Goal: Transaction & Acquisition: Purchase product/service

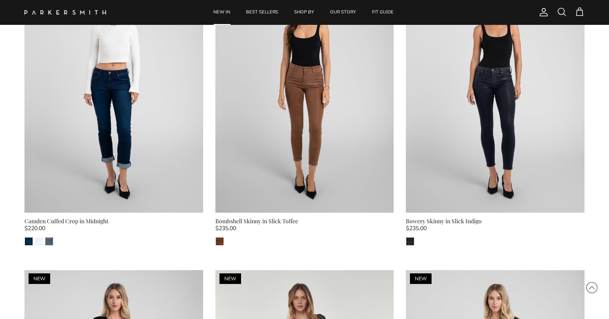
scroll to position [993, 0]
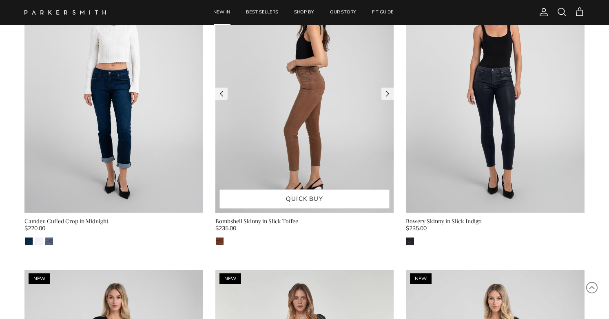
click at [308, 97] on img at bounding box center [304, 94] width 179 height 238
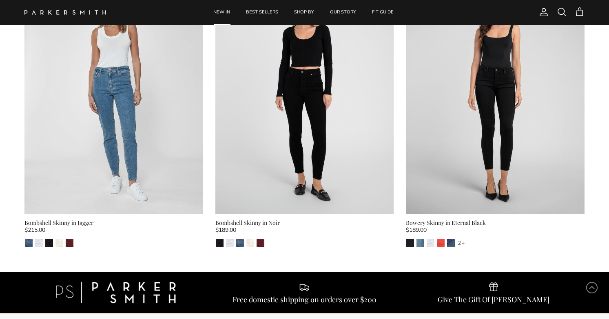
scroll to position [3128, 0]
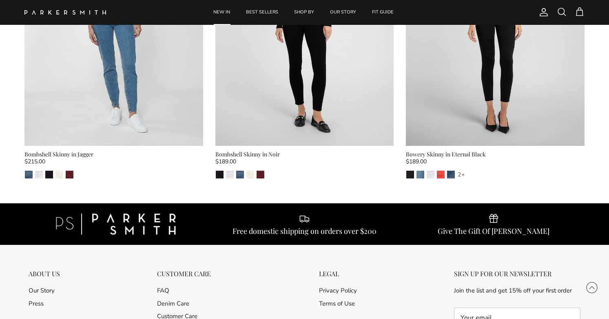
click at [220, 13] on link "NEW IN" at bounding box center [221, 12] width 31 height 25
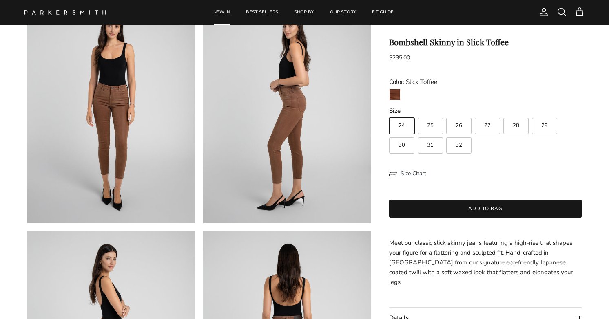
scroll to position [71, 0]
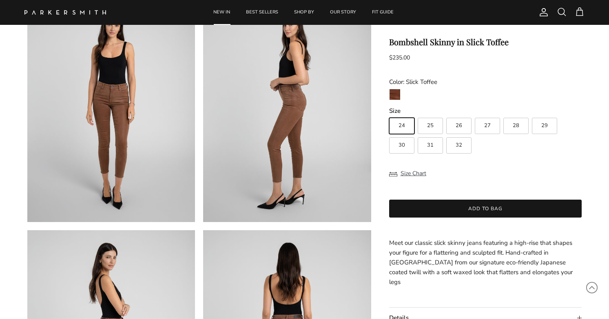
click at [491, 128] on label "27" at bounding box center [487, 126] width 25 height 16
click at [389, 115] on input "27" at bounding box center [389, 114] width 0 height 0
radio input "true"
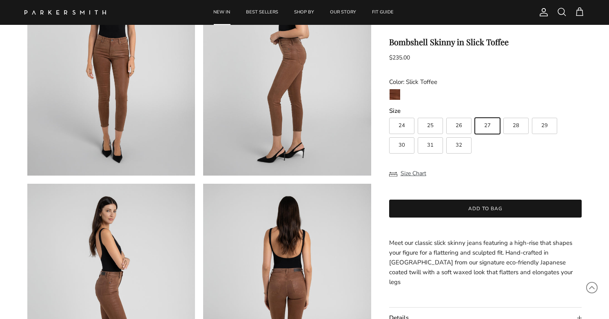
scroll to position [128, 0]
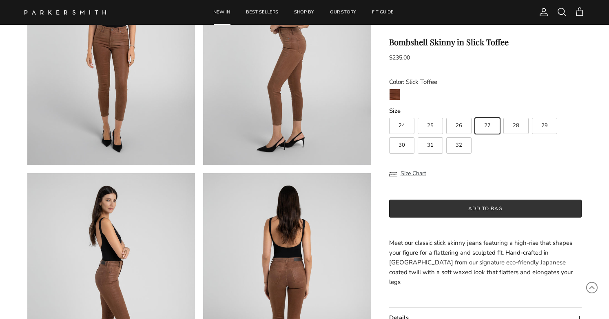
click at [488, 212] on button "Add to bag" at bounding box center [485, 209] width 193 height 18
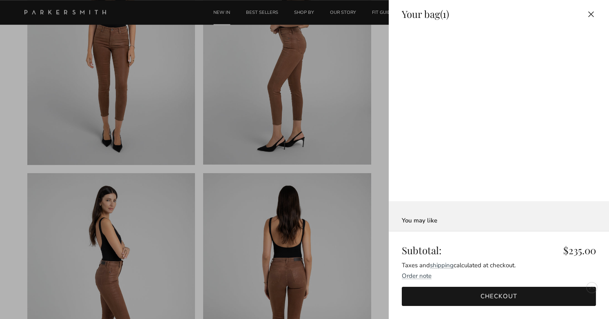
scroll to position [0, 0]
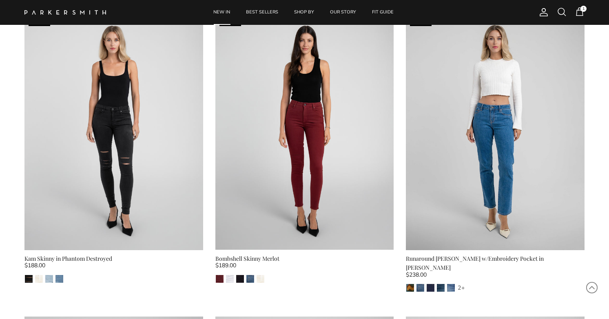
scroll to position [360, 0]
